Goal: Task Accomplishment & Management: Use online tool/utility

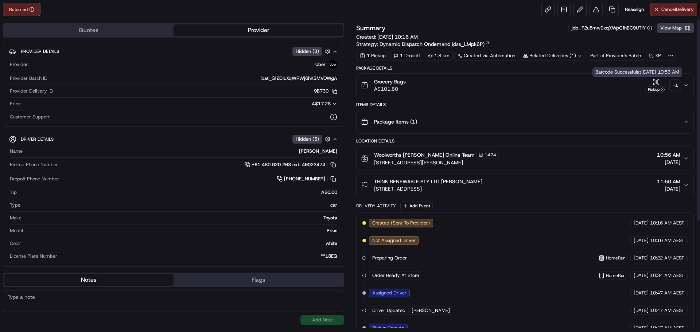
click at [655, 83] on icon "button" at bounding box center [655, 81] width 0 height 3
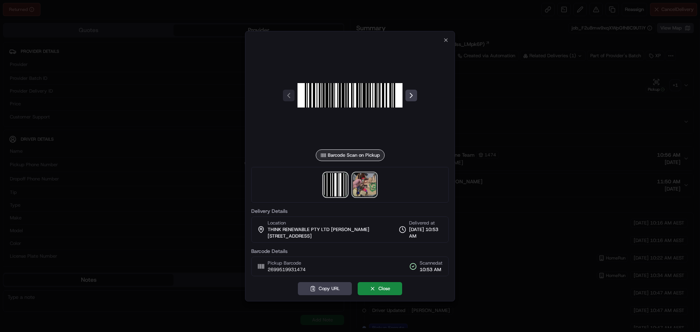
click at [357, 185] on img at bounding box center [364, 184] width 23 height 23
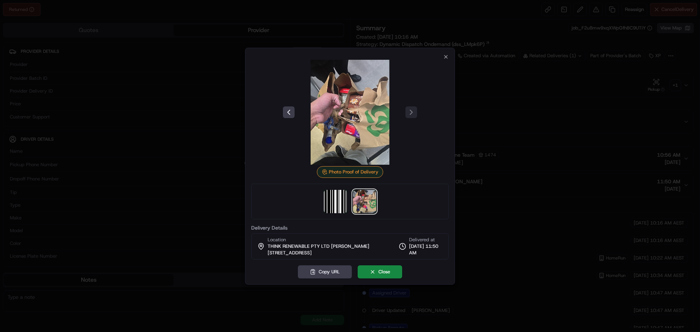
click at [442, 54] on div "Photo Proof of Delivery Delivery Details Location THINK RENEWABLE PTY LTD [PERS…" at bounding box center [350, 157] width 198 height 206
click at [447, 57] on icon "button" at bounding box center [446, 57] width 6 height 6
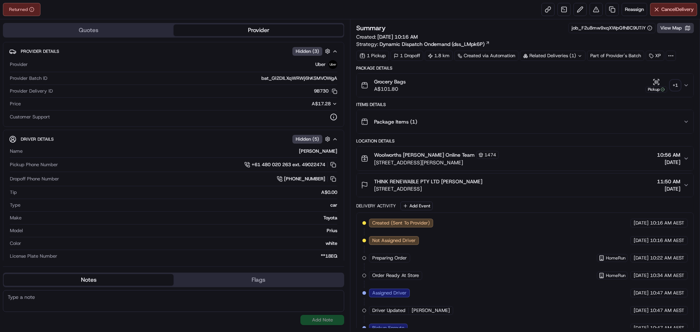
click at [674, 29] on button "View Map" at bounding box center [675, 28] width 37 height 10
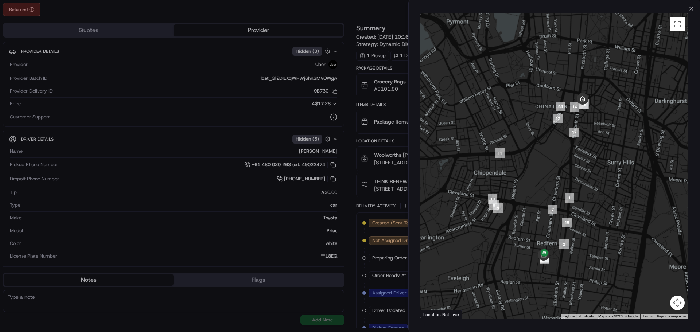
drag, startPoint x: 569, startPoint y: 159, endPoint x: 537, endPoint y: 224, distance: 72.7
click at [537, 224] on div at bounding box center [555, 166] width 268 height 306
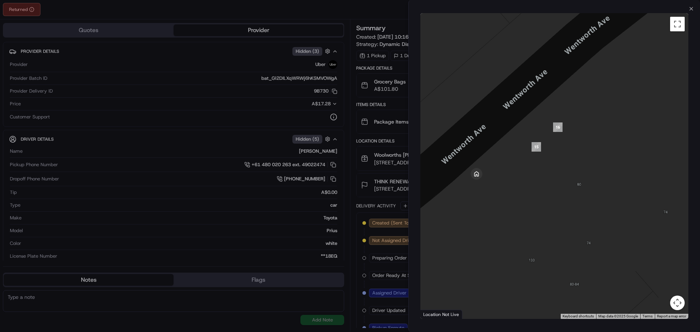
click at [326, 85] on div at bounding box center [350, 166] width 700 height 332
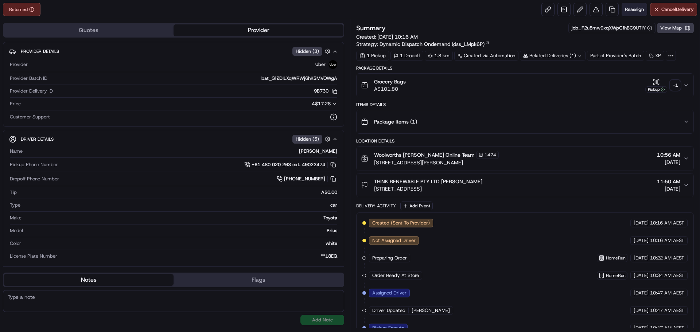
click at [634, 10] on span "Reassign" at bounding box center [634, 9] width 19 height 7
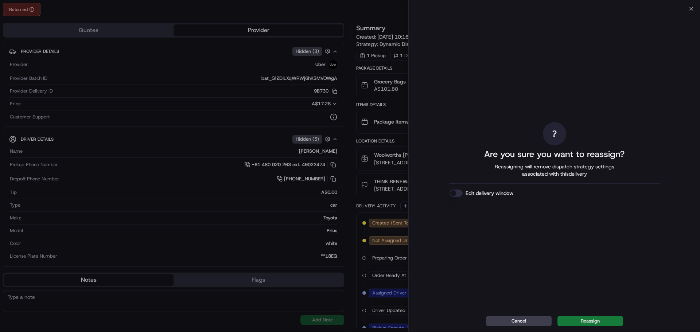
click at [608, 318] on button "Reassign" at bounding box center [591, 321] width 66 height 10
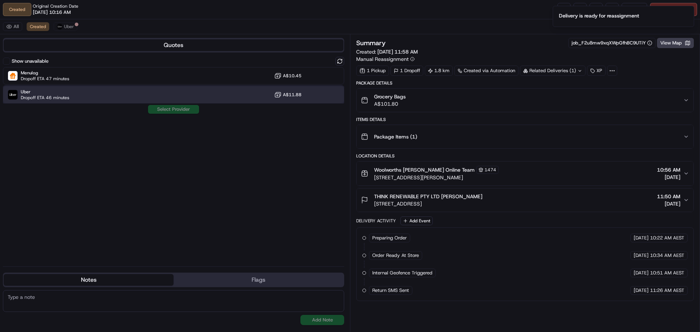
click at [156, 96] on div "Uber Dropoff ETA 46 minutes A$11.88" at bounding box center [173, 95] width 341 height 18
click at [160, 111] on button "Assign Provider" at bounding box center [174, 109] width 52 height 9
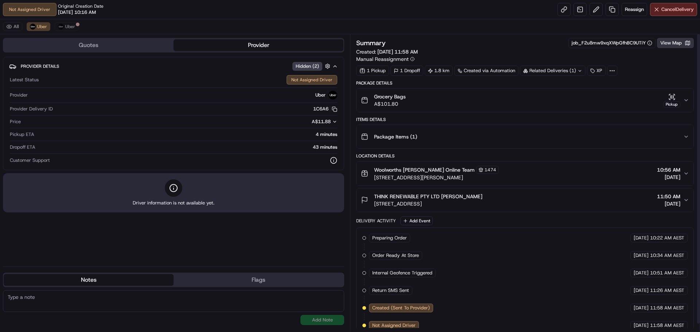
click at [677, 39] on button "View Map" at bounding box center [675, 43] width 37 height 10
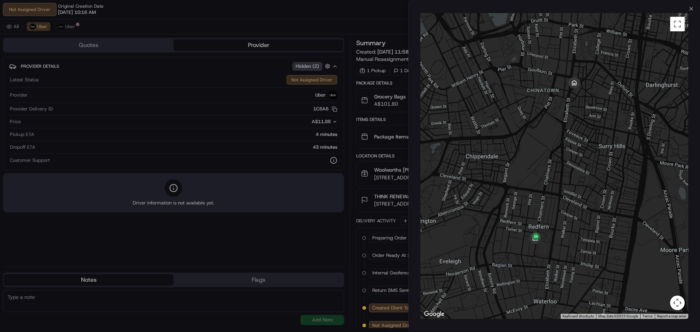
click at [383, 138] on div at bounding box center [350, 166] width 700 height 332
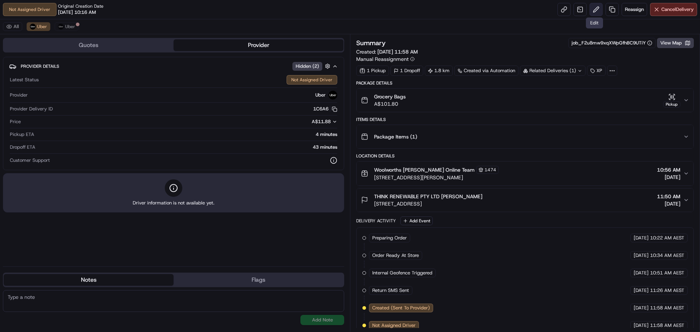
click at [596, 8] on button at bounding box center [596, 9] width 13 height 13
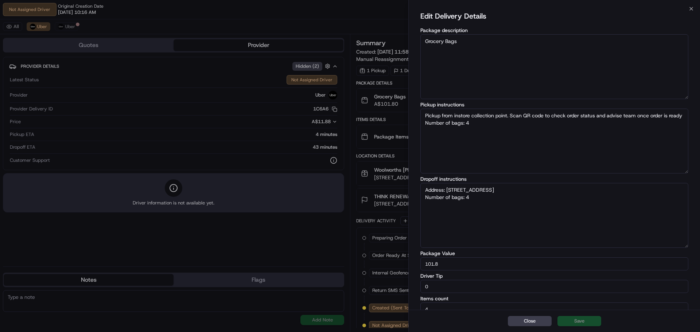
type textarea "Pickup from instore collection point. Scan QR code to check order status and ad…"
type textarea "Address: [STREET_ADDRESS] Number of bags: 4"
type textarea "Pickup from instore collection point. Scan QR code to check order status and ad…"
type textarea "Address: [STREET_ADDRESS] Number of bags: 4"
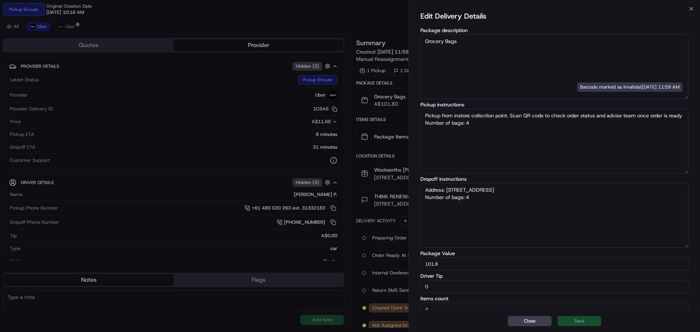
click at [505, 200] on textarea "Address: [STREET_ADDRESS] Number of bags: 4" at bounding box center [555, 215] width 268 height 65
click at [558, 189] on textarea "Address: [STREET_ADDRESS] Number of bags: 4" at bounding box center [555, 215] width 268 height 65
type textarea "Pickup from instore collection point. Scan QR code to check order status and ad…"
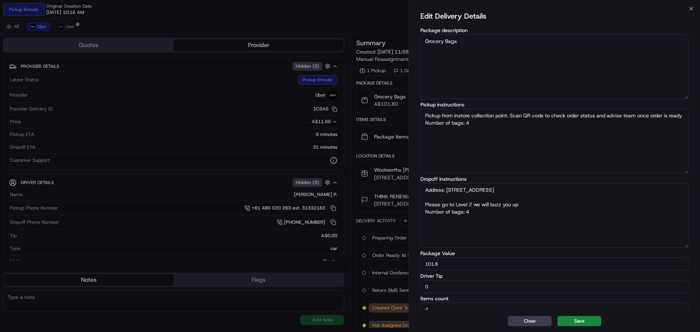
type textarea "Address: [STREET_ADDRESS] Please go to Level 2 we will buzz you up Number of ba…"
click at [583, 327] on div "Close Save" at bounding box center [554, 321] width 291 height 22
click at [583, 324] on button "Save" at bounding box center [580, 321] width 44 height 10
type textarea "Pickup from instore collection point. Scan QR code to check order status and ad…"
